Goal: Task Accomplishment & Management: Complete application form

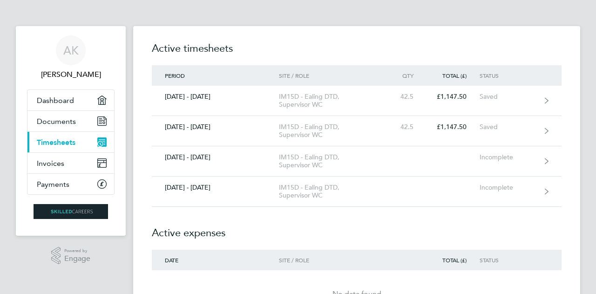
click at [260, 216] on h2 "Active expenses" at bounding box center [357, 228] width 410 height 43
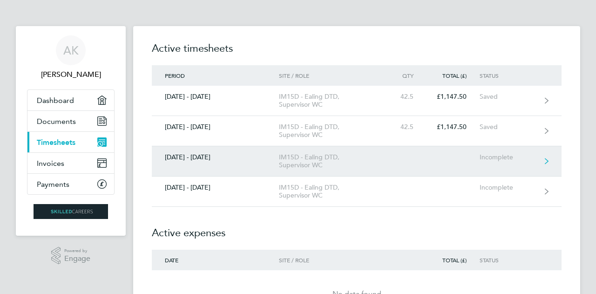
click at [288, 161] on div "IM15D - Ealing DTD, Supervisor WC" at bounding box center [332, 161] width 107 height 16
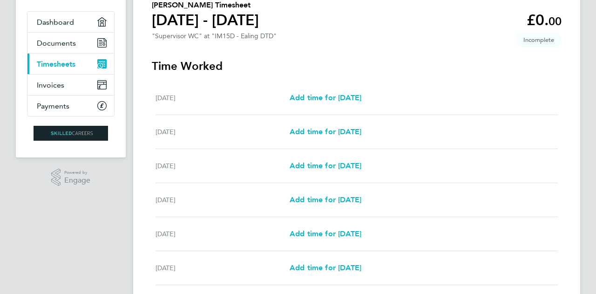
scroll to position [93, 0]
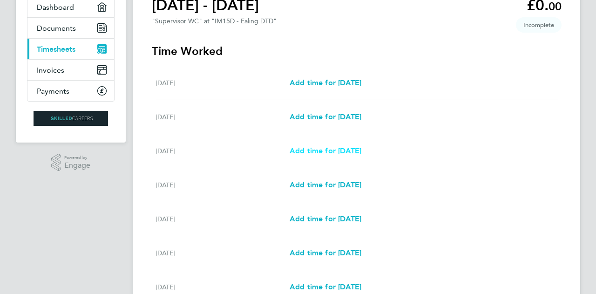
click at [322, 153] on span "Add time for [DATE]" at bounding box center [326, 150] width 72 height 9
select select "30"
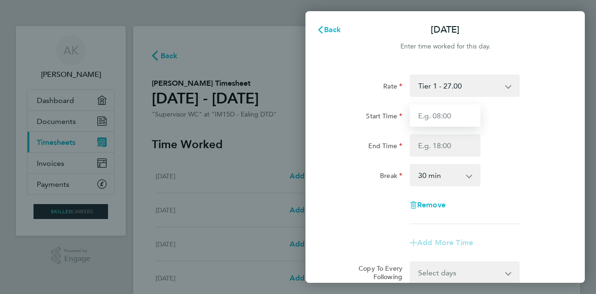
click at [431, 111] on input "Start Time" at bounding box center [445, 115] width 71 height 22
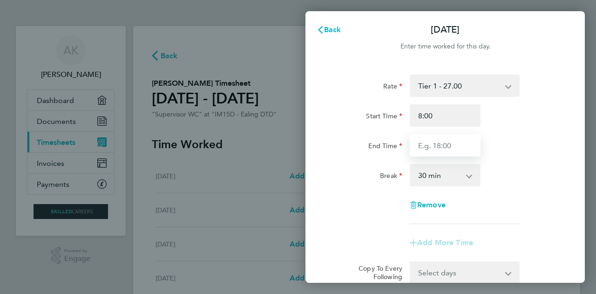
type input "08:00"
click at [437, 143] on input "End Time" at bounding box center [445, 145] width 71 height 22
type input "1"
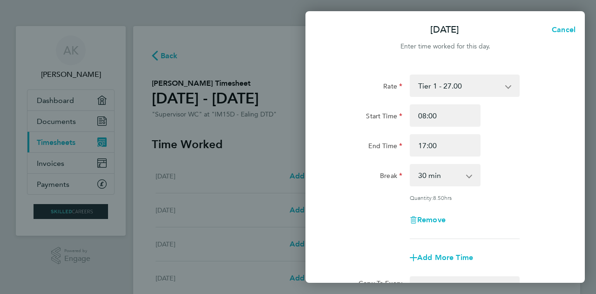
click at [505, 145] on div "End Time 17:00" at bounding box center [445, 145] width 235 height 22
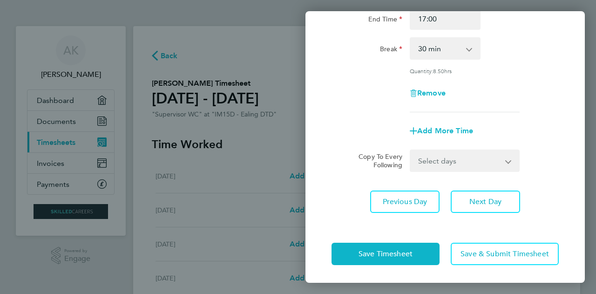
scroll to position [34, 0]
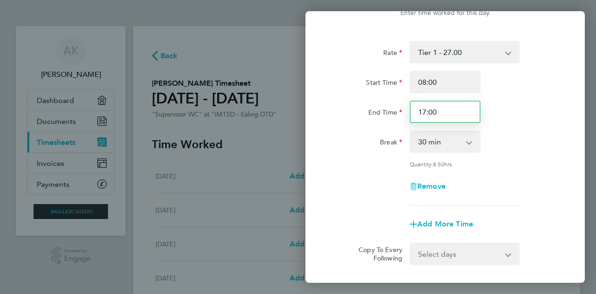
click at [425, 112] on input "17:00" at bounding box center [445, 112] width 71 height 22
type input "18:00"
click at [527, 119] on div "End Time 18:00" at bounding box center [445, 112] width 235 height 22
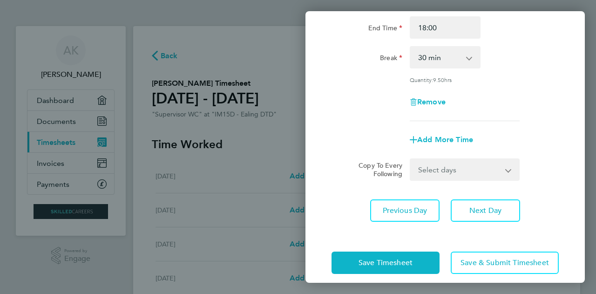
scroll to position [127, 0]
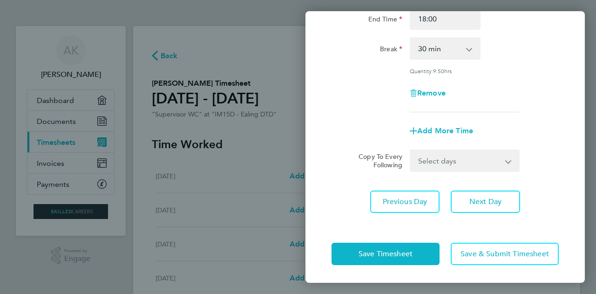
click at [488, 160] on select "Select days Day [DATE] [DATE] [DATE] [DATE]" at bounding box center [460, 160] width 98 height 20
select select "DAY"
click at [411, 150] on select "Select days Day [DATE] [DATE] [DATE] [DATE]" at bounding box center [460, 160] width 98 height 20
select select "[DATE]"
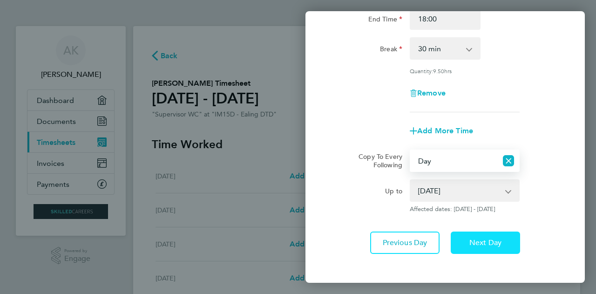
click at [480, 238] on span "Next Day" at bounding box center [486, 242] width 32 height 9
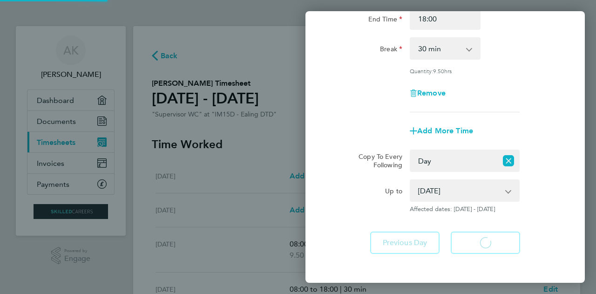
select select "30"
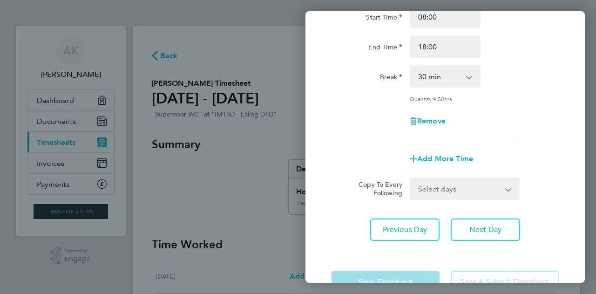
scroll to position [127, 0]
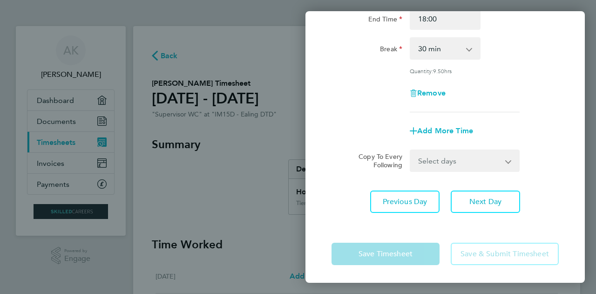
click at [485, 164] on select "Select days Day [DATE] [DATE] [DATE]" at bounding box center [460, 160] width 98 height 20
select select "DAY"
click at [411, 150] on select "Select days Day [DATE] [DATE] [DATE]" at bounding box center [460, 160] width 98 height 20
select select "[DATE]"
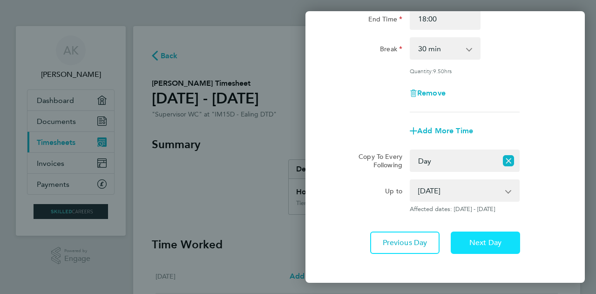
click at [490, 236] on button "Next Day" at bounding box center [485, 243] width 69 height 22
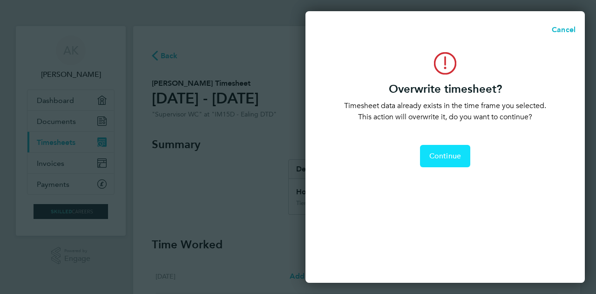
click at [454, 157] on span "Continue" at bounding box center [446, 155] width 32 height 9
select select "0: null"
select select "30"
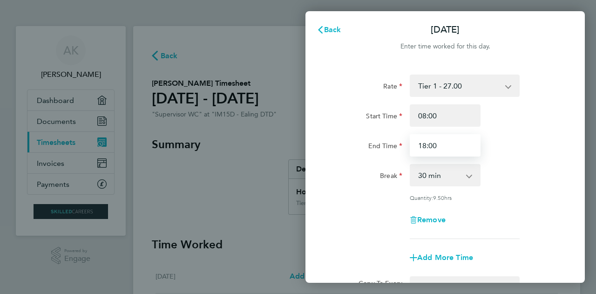
click at [425, 146] on input "18:00" at bounding box center [445, 145] width 71 height 22
type input "17:00"
click at [499, 156] on div "End Time 17:00" at bounding box center [445, 145] width 235 height 22
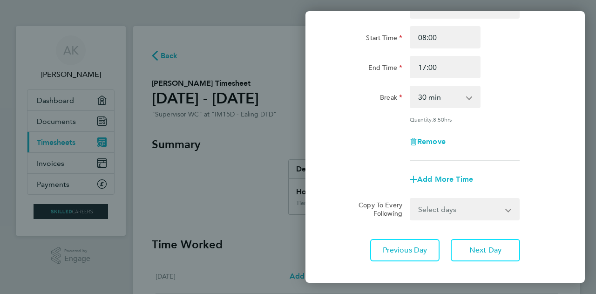
scroll to position [93, 0]
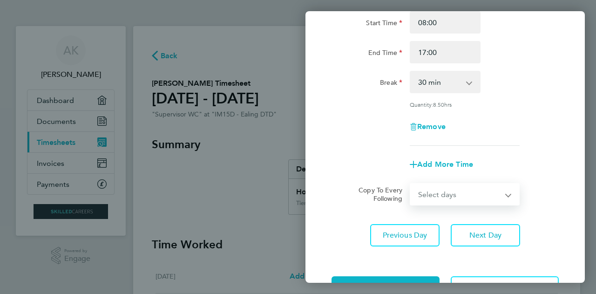
click at [488, 202] on select "Select days Day [DATE] [DATE]" at bounding box center [460, 194] width 98 height 20
select select "DAY"
click at [411, 184] on select "Select days Day [DATE] [DATE]" at bounding box center [460, 194] width 98 height 20
select select "[DATE]"
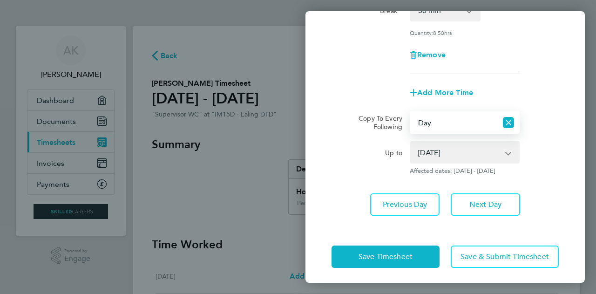
scroll to position [168, 0]
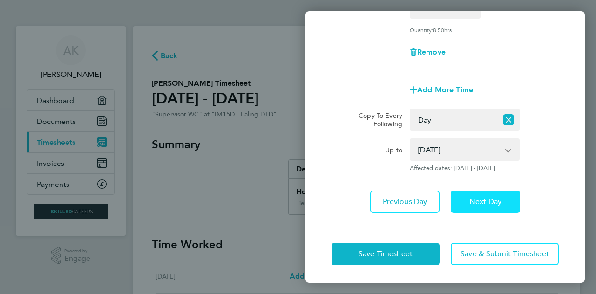
click at [488, 205] on span "Next Day" at bounding box center [486, 201] width 32 height 9
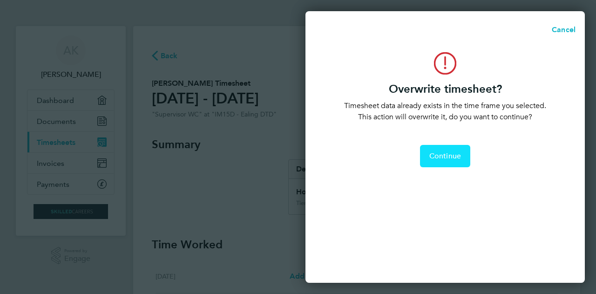
click at [437, 152] on span "Continue" at bounding box center [446, 155] width 32 height 9
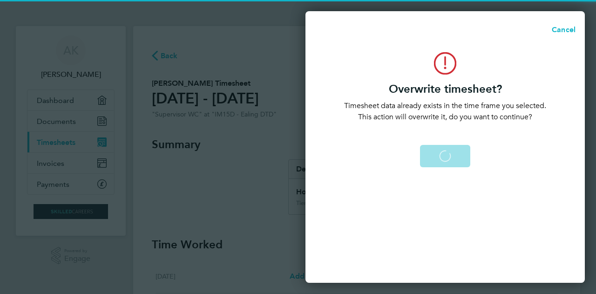
select select "0: null"
select select "30"
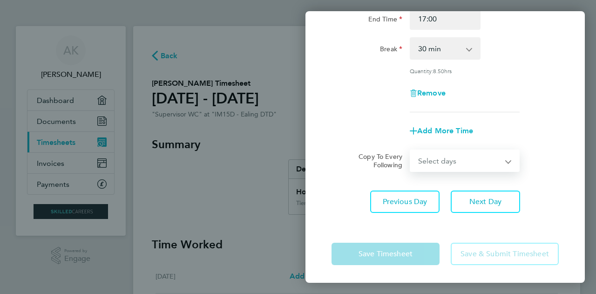
click at [491, 167] on select "Select days [DATE]" at bounding box center [460, 160] width 98 height 20
select select "FRI"
click at [411, 150] on select "Select days [DATE]" at bounding box center [460, 160] width 98 height 20
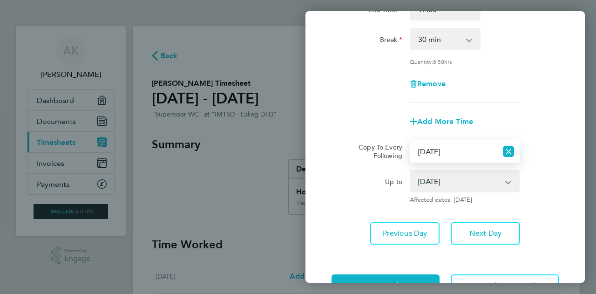
scroll to position [168, 0]
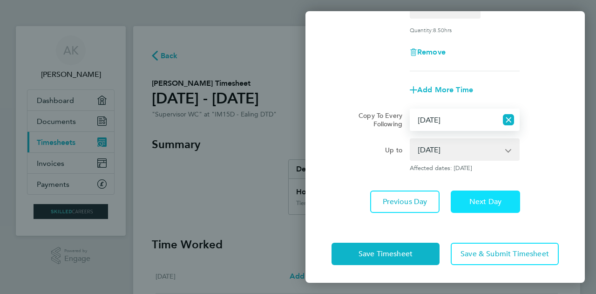
click at [482, 204] on span "Next Day" at bounding box center [486, 201] width 32 height 9
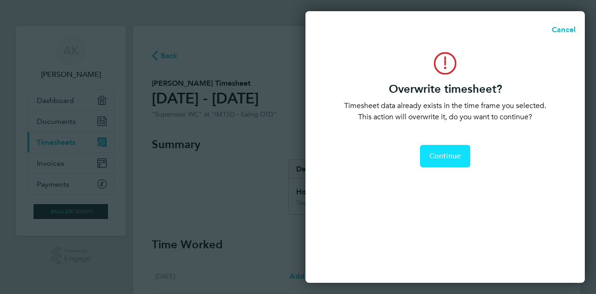
click at [450, 158] on span "Continue" at bounding box center [446, 155] width 32 height 9
select select "30"
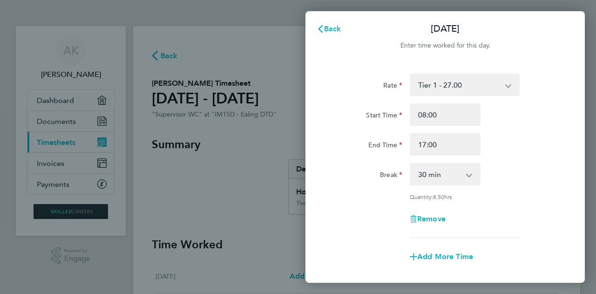
scroll to position [0, 0]
click at [326, 27] on span "Back" at bounding box center [332, 29] width 17 height 9
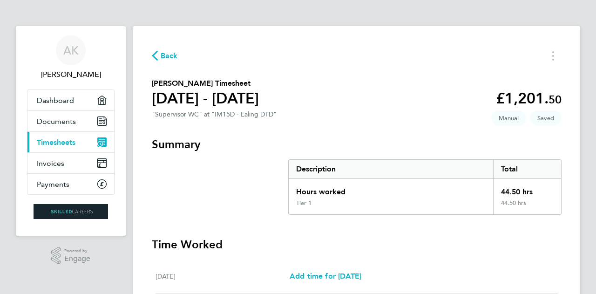
click at [378, 106] on section "[PERSON_NAME] Timesheet [DATE] - [DATE] £1,201. 50 "Supervisor WC" at "IM15D - …" at bounding box center [357, 100] width 410 height 44
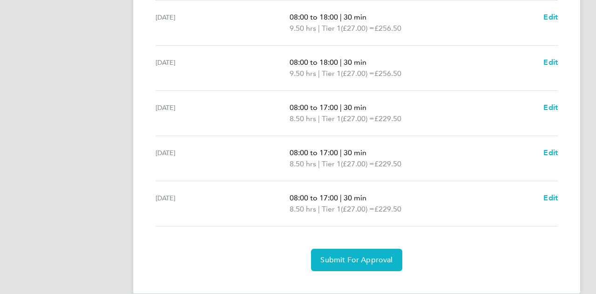
scroll to position [340, 0]
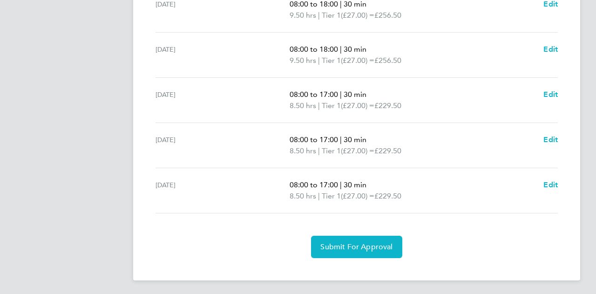
click at [440, 231] on section "Time Worked [DATE] Add time for [DATE] Add time for [DATE] [DATE] Add time for …" at bounding box center [357, 77] width 410 height 361
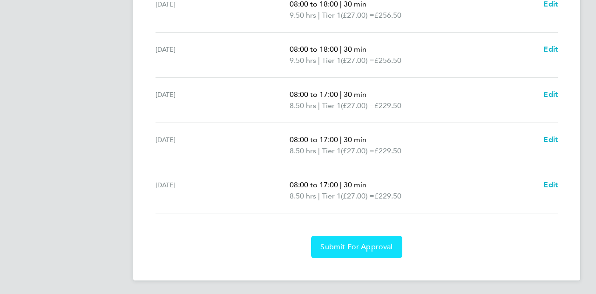
click at [369, 243] on span "Submit For Approval" at bounding box center [357, 246] width 72 height 9
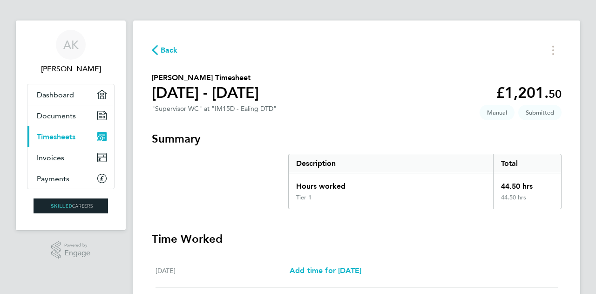
scroll to position [0, 0]
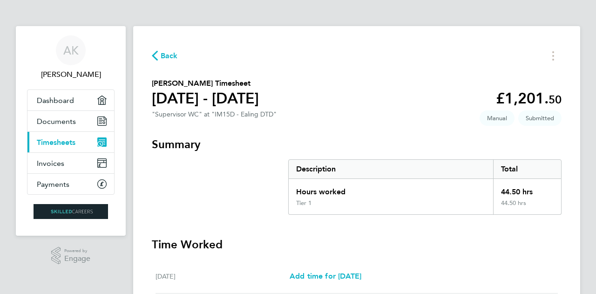
click at [233, 16] on ng-component "Back [PERSON_NAME] Timesheet [DATE] - [DATE] £1,201. 50 "Supervisor WC" at "IM1…" at bounding box center [356, 288] width 447 height 576
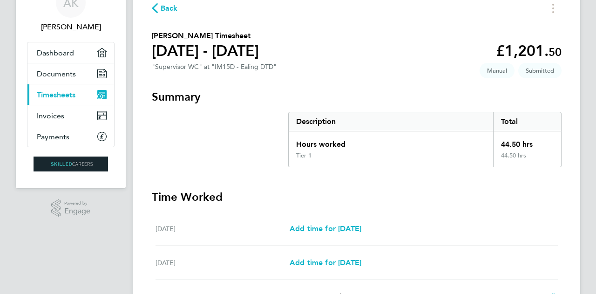
scroll to position [140, 0]
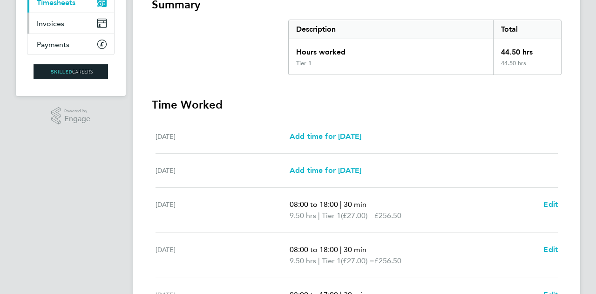
click at [74, 19] on link "Invoices" at bounding box center [70, 23] width 87 height 20
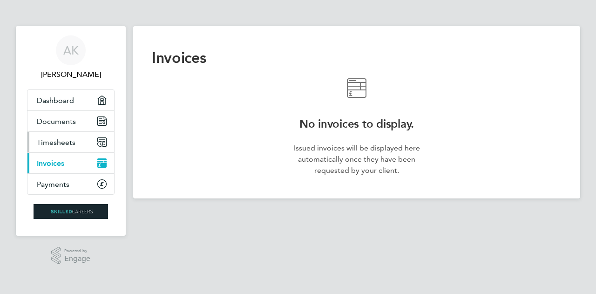
click at [60, 139] on span "Timesheets" at bounding box center [56, 142] width 39 height 9
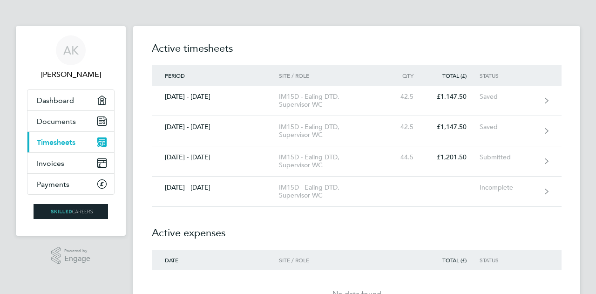
click at [322, 225] on h2 "Active expenses" at bounding box center [357, 228] width 410 height 43
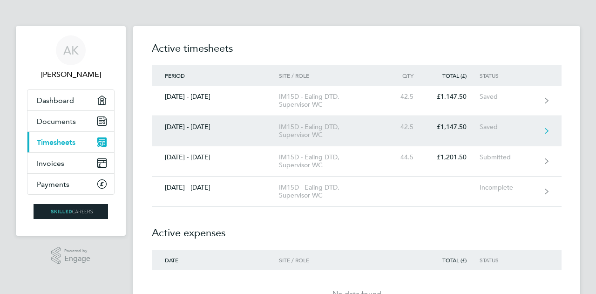
click at [371, 140] on link "[DATE] - [DATE] IM15D - Ealing DTD, Supervisor WC 42.5 £1,147.50 Saved" at bounding box center [357, 131] width 410 height 30
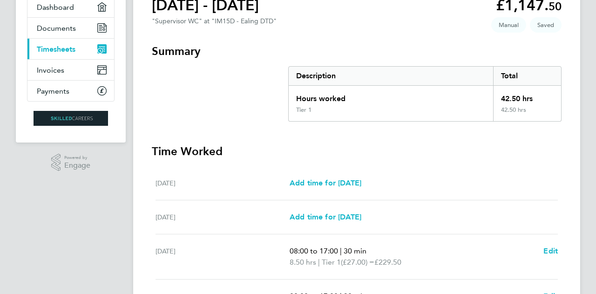
scroll to position [47, 0]
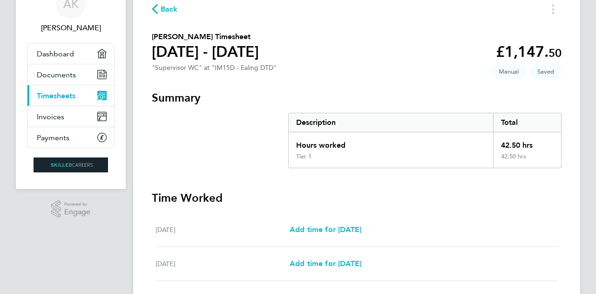
click at [164, 7] on span "Back" at bounding box center [169, 9] width 17 height 11
